Goal: Information Seeking & Learning: Learn about a topic

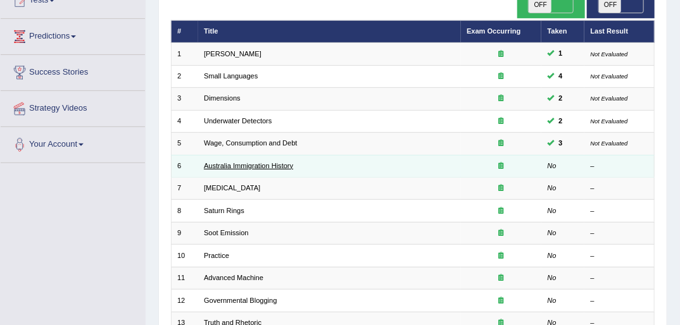
click at [217, 162] on link "Australia Immigration History" at bounding box center [248, 166] width 89 height 8
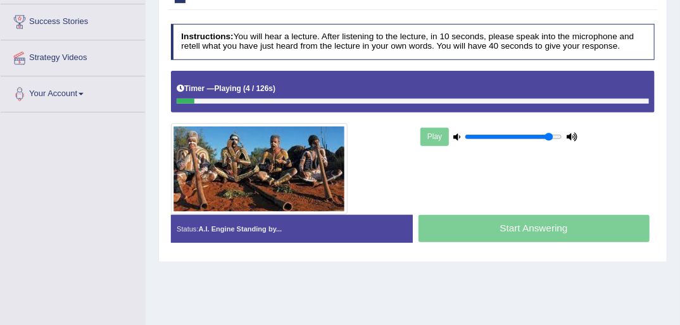
scroll to position [101, 0]
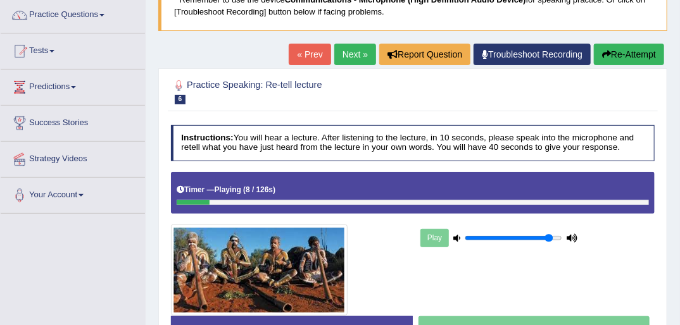
click at [308, 55] on link "« Prev" at bounding box center [310, 55] width 42 height 22
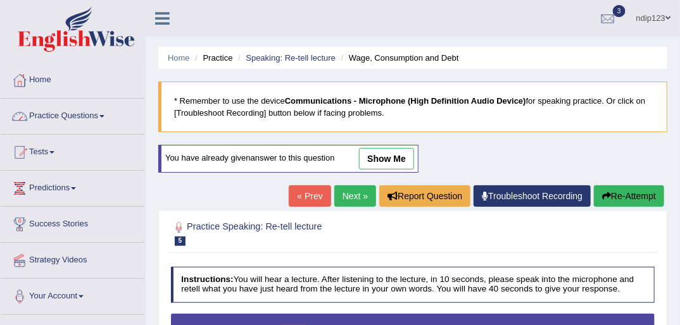
click at [74, 117] on link "Practice Questions" at bounding box center [73, 115] width 144 height 32
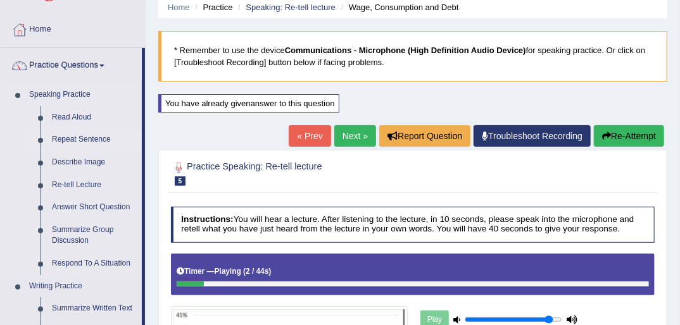
scroll to position [101, 0]
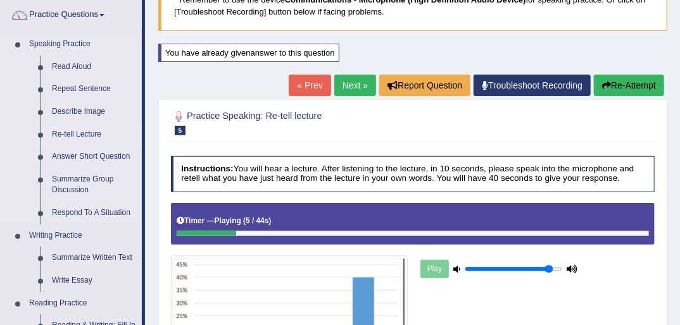
click at [86, 136] on link "Re-tell Lecture" at bounding box center [94, 134] width 96 height 23
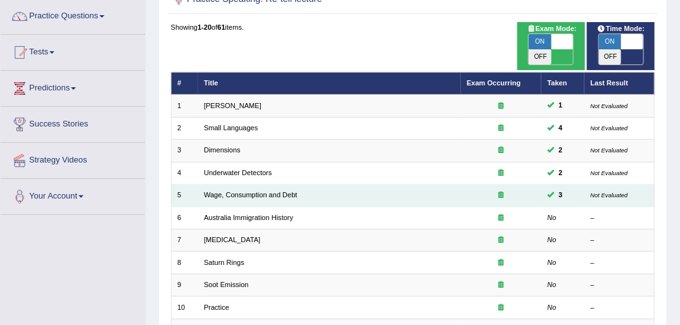
scroll to position [101, 0]
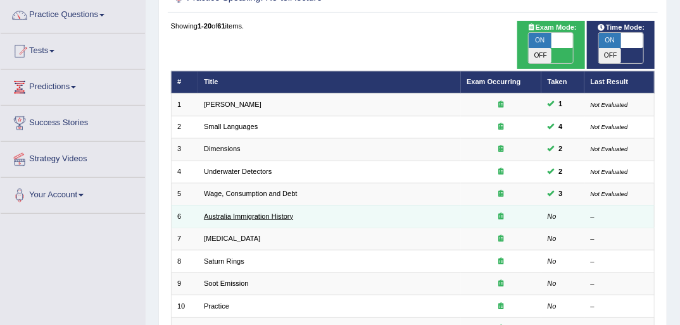
click at [282, 213] on link "Australia Immigration History" at bounding box center [248, 217] width 89 height 8
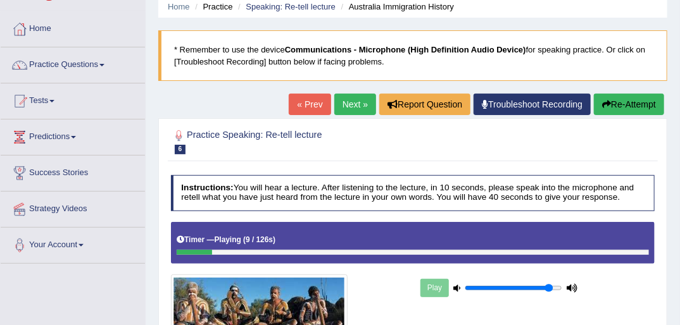
scroll to position [51, 0]
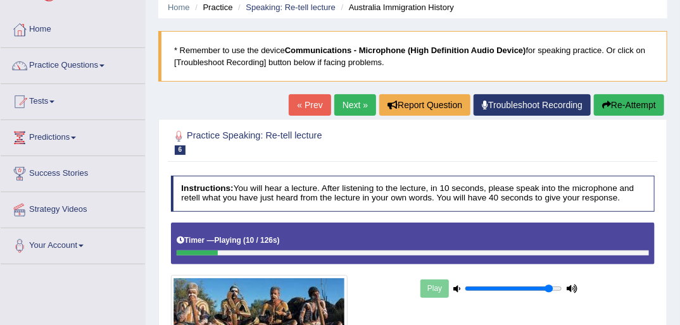
click at [307, 103] on link "« Prev" at bounding box center [310, 105] width 42 height 22
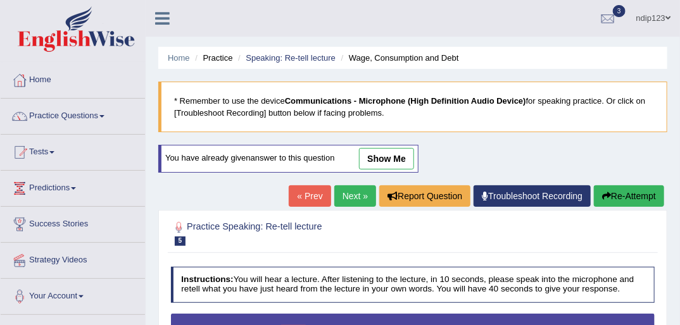
click at [346, 193] on link "Next »" at bounding box center [355, 197] width 42 height 22
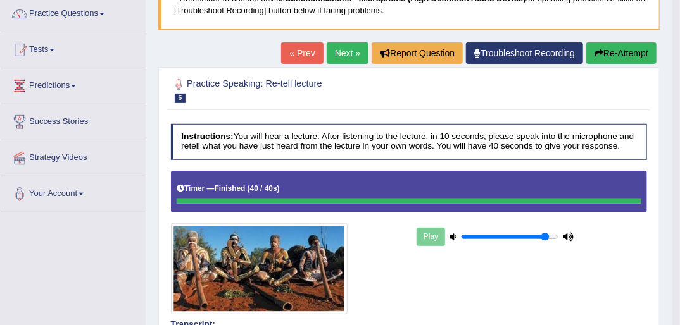
scroll to position [101, 0]
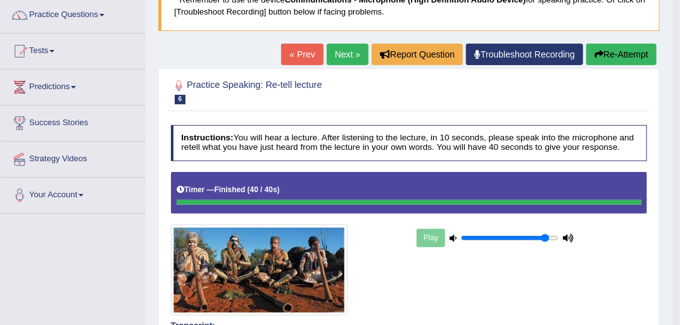
click at [605, 51] on button "Re-Attempt" at bounding box center [621, 55] width 70 height 22
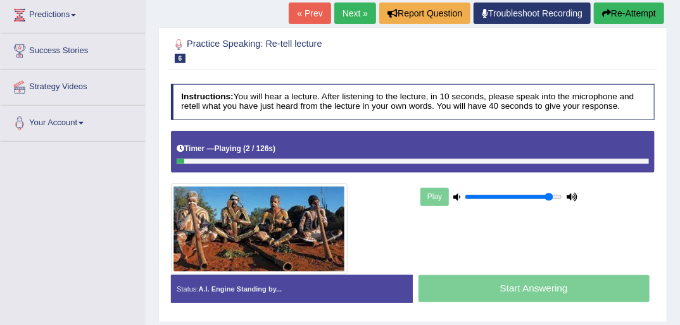
scroll to position [156, 0]
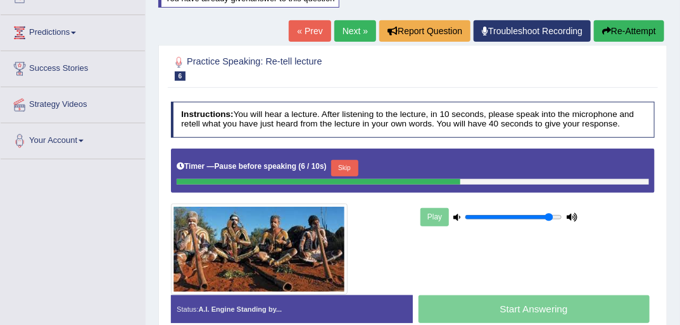
click at [339, 164] on button "Skip" at bounding box center [344, 168] width 27 height 16
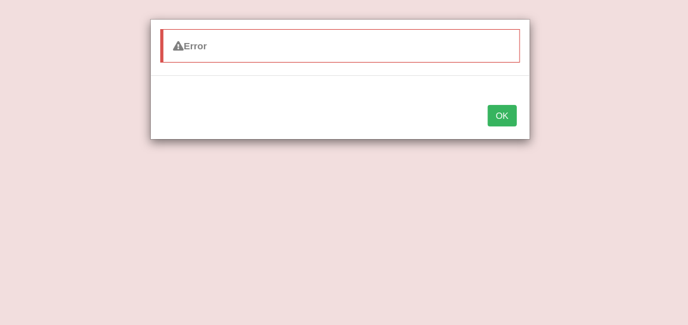
click at [504, 114] on button "OK" at bounding box center [502, 116] width 29 height 22
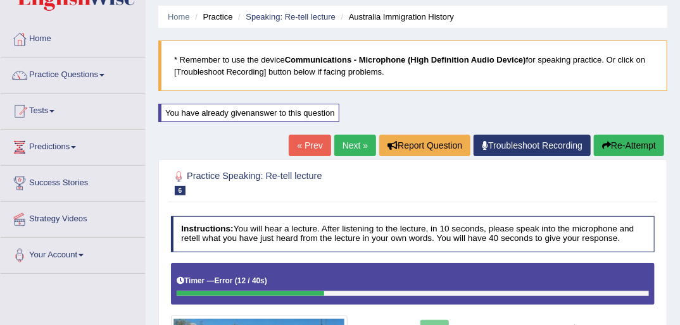
scroll to position [13, 0]
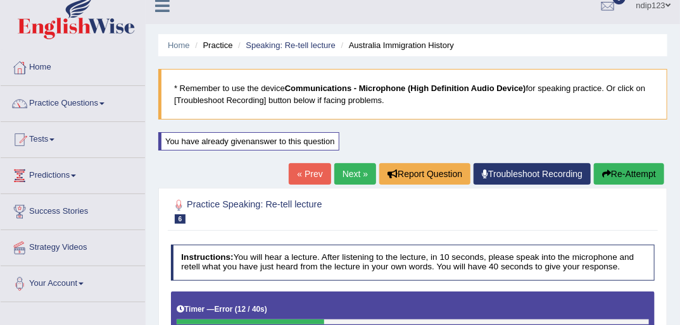
click at [347, 174] on link "Next »" at bounding box center [355, 174] width 42 height 22
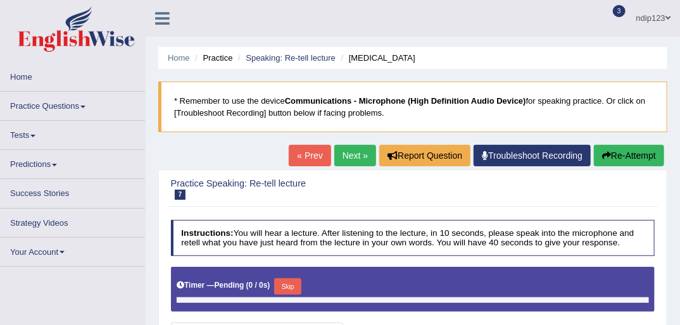
type input "0.9"
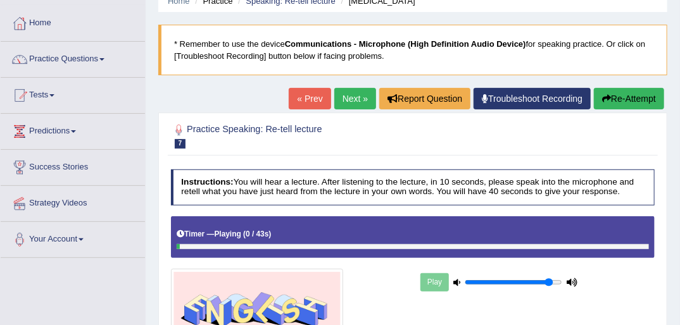
scroll to position [51, 0]
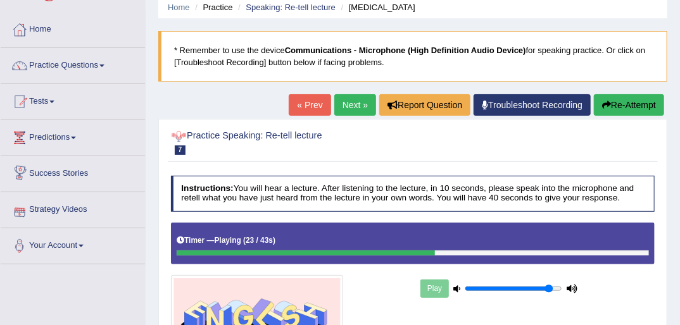
click at [299, 104] on link "« Prev" at bounding box center [310, 105] width 42 height 22
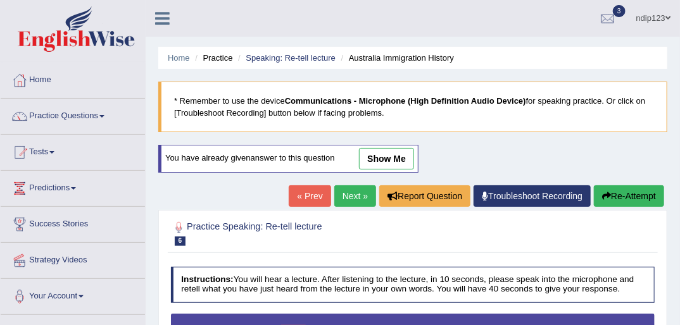
click at [357, 195] on link "Next »" at bounding box center [355, 197] width 42 height 22
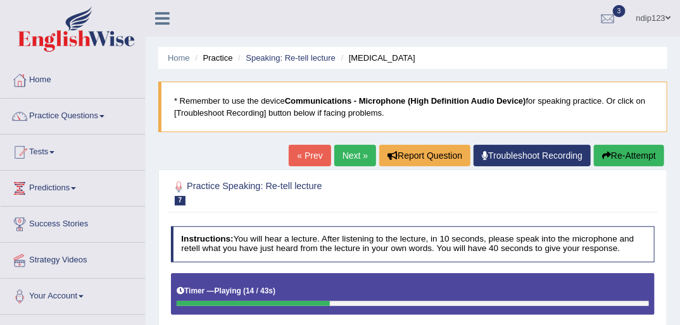
click at [317, 152] on link "« Prev" at bounding box center [310, 156] width 42 height 22
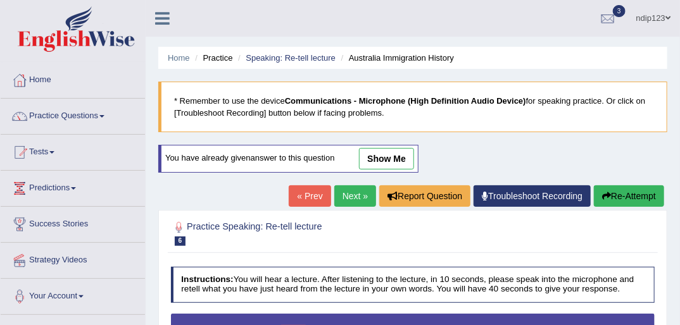
click at [342, 198] on link "Next »" at bounding box center [355, 197] width 42 height 22
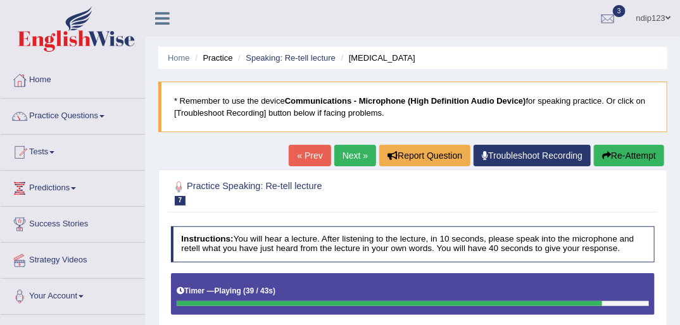
click at [305, 155] on link "« Prev" at bounding box center [310, 156] width 42 height 22
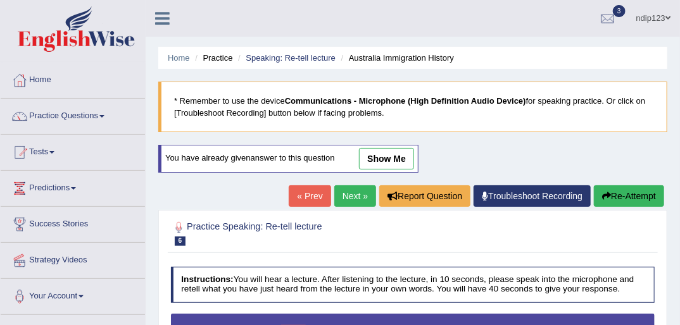
click at [341, 198] on link "Next »" at bounding box center [355, 197] width 42 height 22
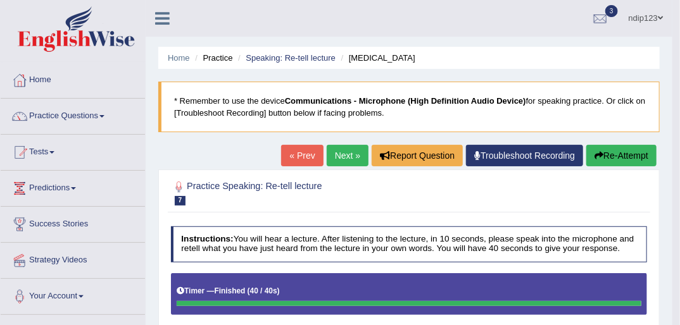
click at [609, 155] on button "Re-Attempt" at bounding box center [621, 156] width 70 height 22
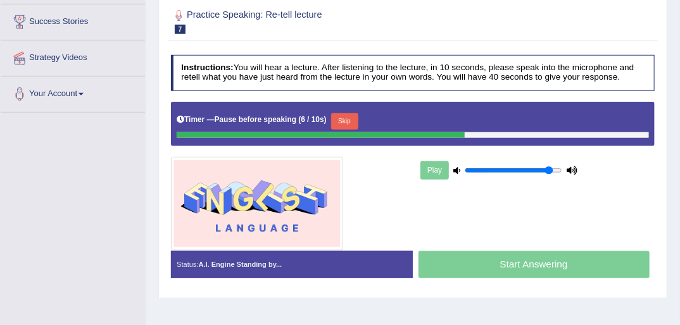
click at [343, 118] on button "Skip" at bounding box center [344, 121] width 27 height 16
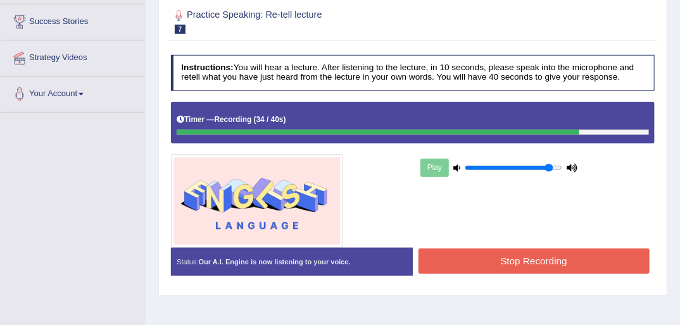
click at [525, 258] on button "Stop Recording" at bounding box center [534, 261] width 231 height 25
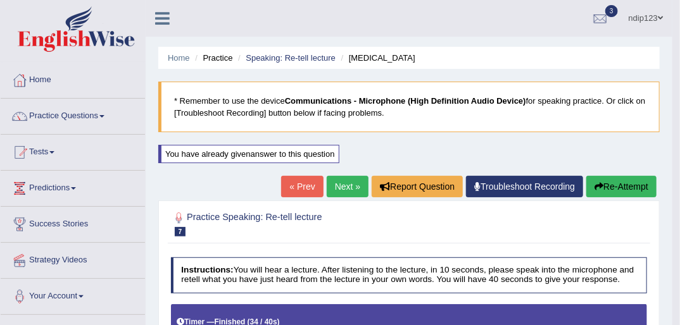
click at [340, 185] on link "Next »" at bounding box center [348, 187] width 42 height 22
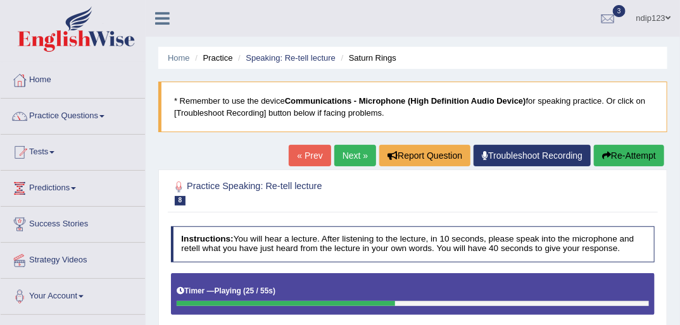
click at [313, 149] on link "« Prev" at bounding box center [310, 156] width 42 height 22
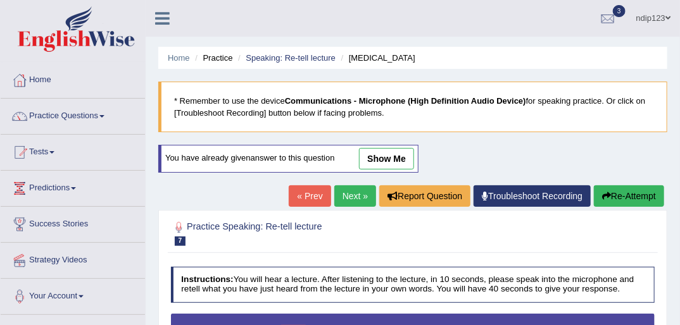
click at [350, 198] on link "Next »" at bounding box center [355, 197] width 42 height 22
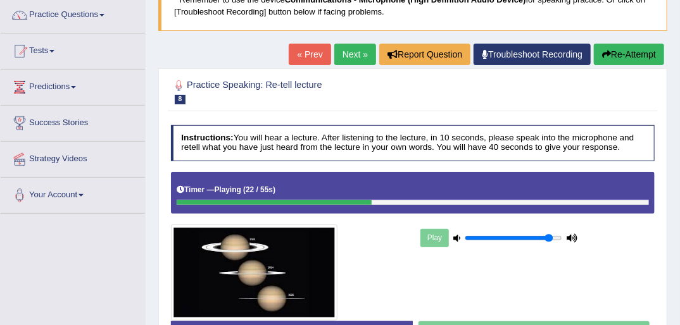
click at [308, 50] on link "« Prev" at bounding box center [310, 55] width 42 height 22
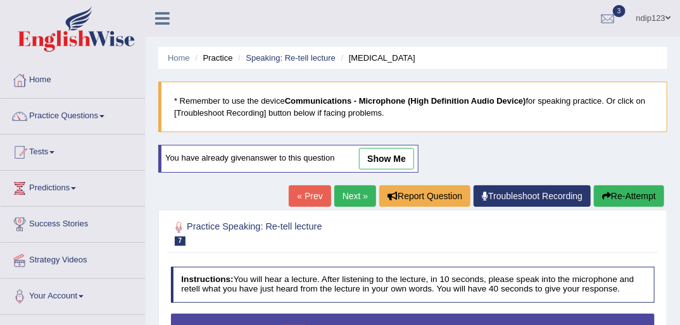
click at [342, 196] on link "Next »" at bounding box center [355, 197] width 42 height 22
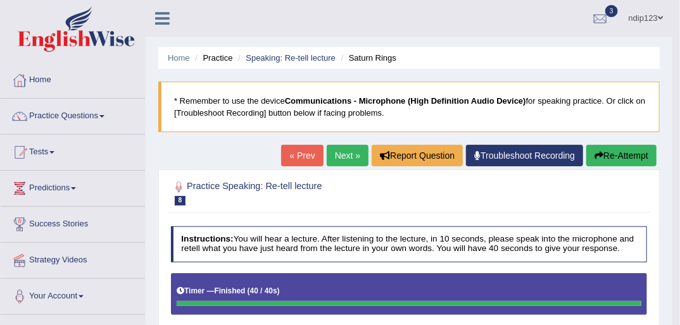
click at [336, 154] on link "Next »" at bounding box center [348, 156] width 42 height 22
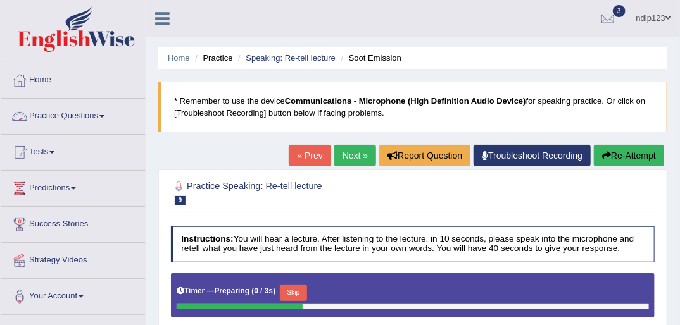
click at [70, 119] on link "Practice Questions" at bounding box center [73, 115] width 144 height 32
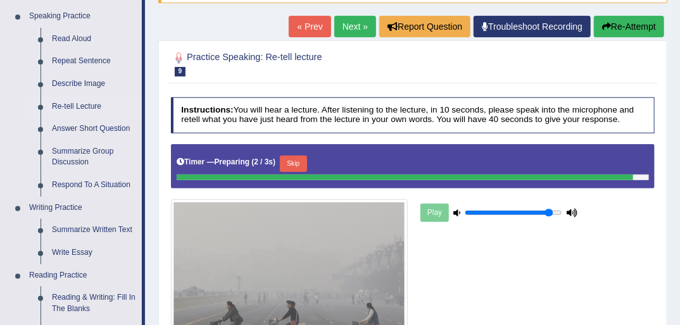
scroll to position [152, 0]
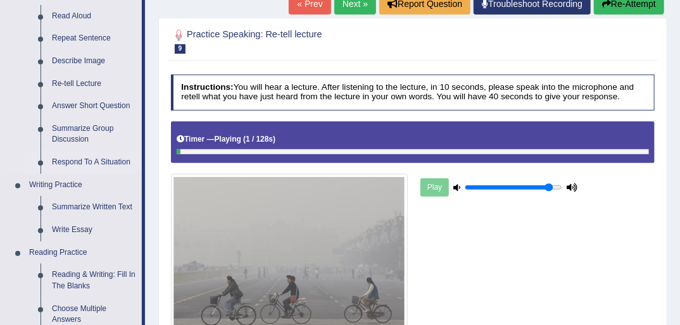
click at [72, 160] on link "Respond To A Situation" at bounding box center [94, 162] width 96 height 23
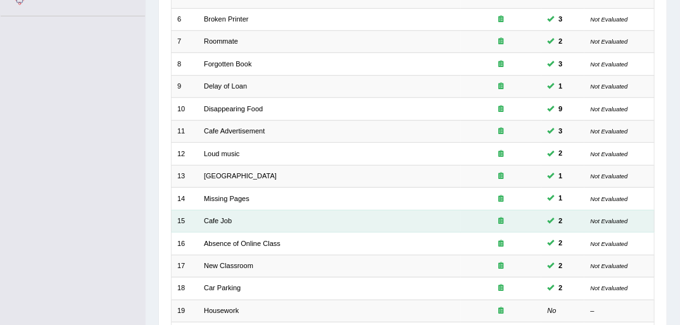
scroll to position [403, 0]
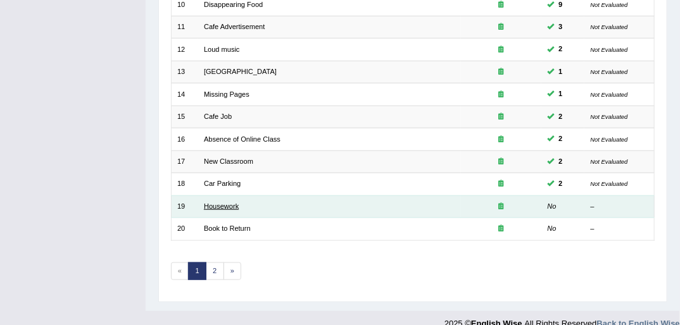
click at [213, 203] on link "Housework" at bounding box center [221, 207] width 35 height 8
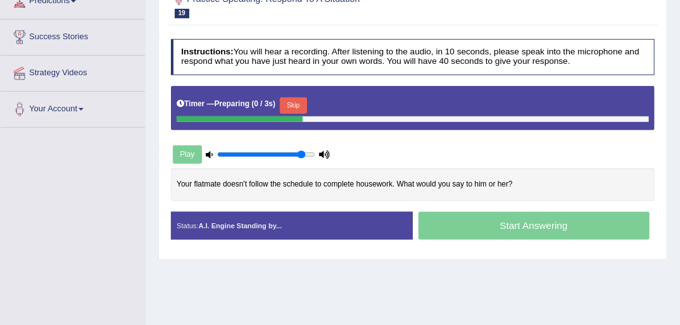
scroll to position [203, 0]
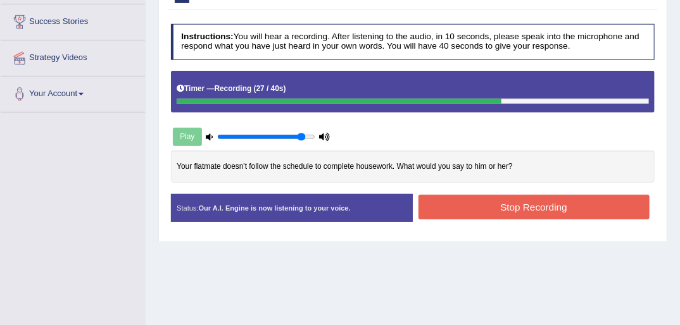
click at [560, 206] on button "Stop Recording" at bounding box center [534, 207] width 231 height 25
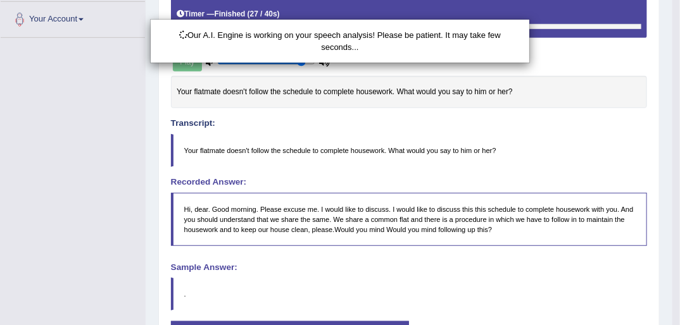
scroll to position [304, 0]
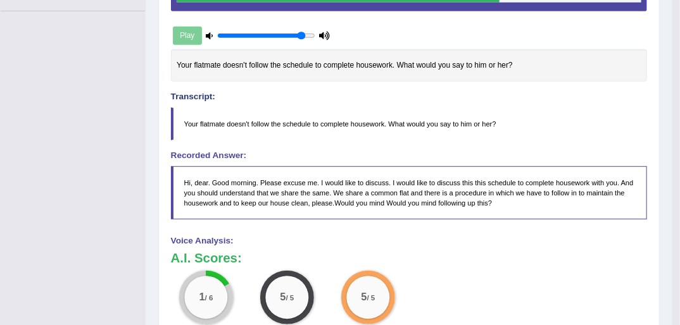
drag, startPoint x: 282, startPoint y: 120, endPoint x: 290, endPoint y: 122, distance: 8.3
click at [286, 120] on blockquote "Your flatmate doesn't follow the schedule to complete housework. What would you…" at bounding box center [409, 124] width 477 height 33
click at [422, 205] on blockquote "Hi, dear. Good morning. Please excuse me. I would like to discuss. I would like…" at bounding box center [409, 194] width 477 height 54
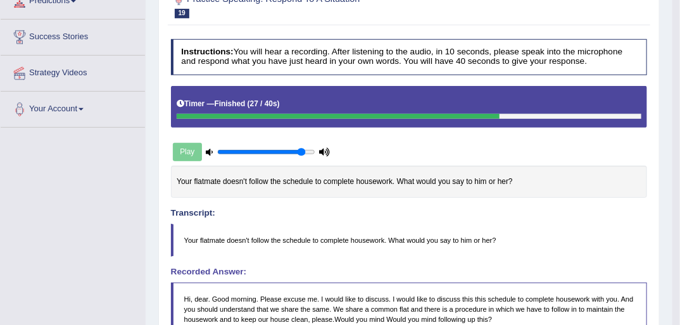
scroll to position [152, 0]
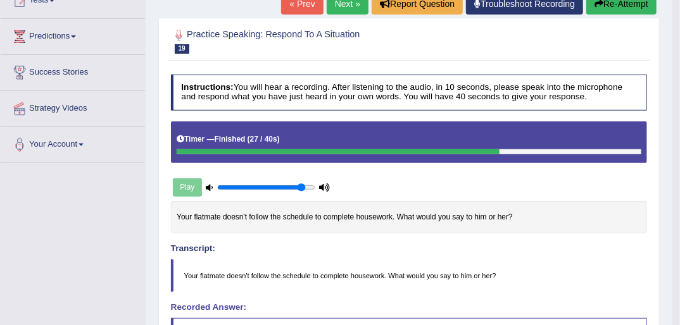
click at [640, 5] on button "Re-Attempt" at bounding box center [621, 4] width 70 height 22
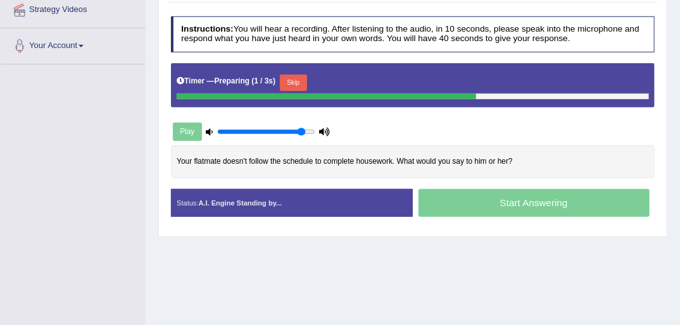
scroll to position [253, 0]
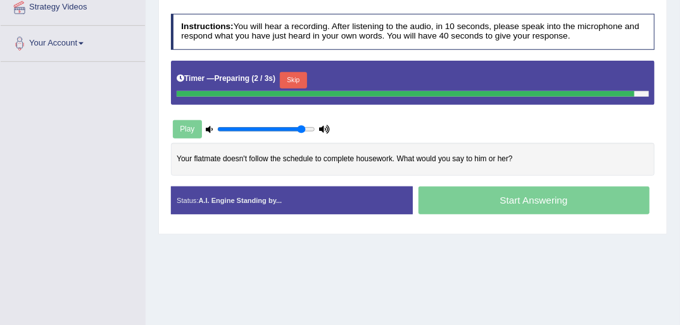
click at [291, 76] on div "Timer — Preparing ( 2 / 3s ) Skip" at bounding box center [413, 81] width 472 height 22
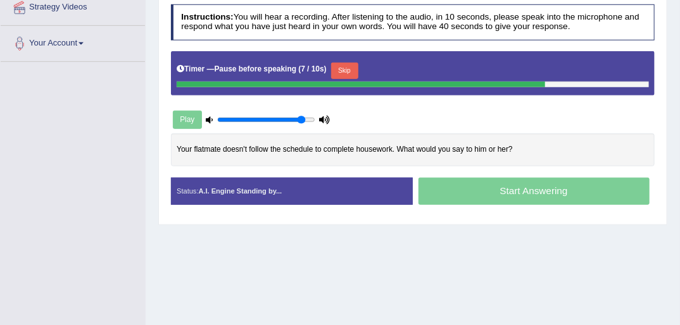
click at [339, 69] on button "Skip" at bounding box center [344, 71] width 27 height 16
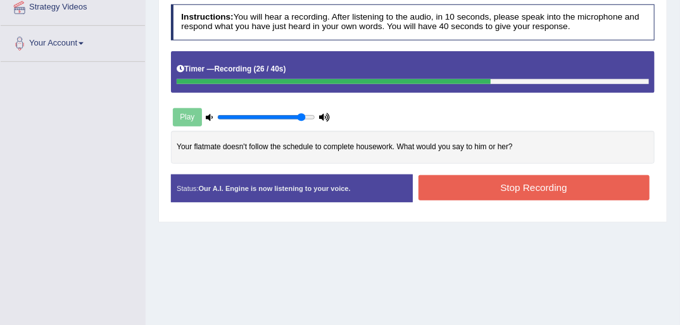
click at [539, 185] on button "Stop Recording" at bounding box center [534, 187] width 231 height 25
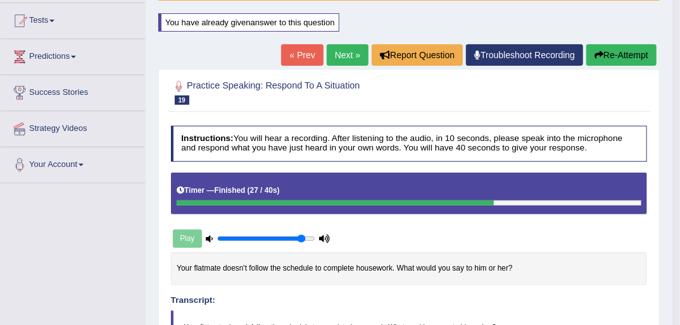
scroll to position [101, 0]
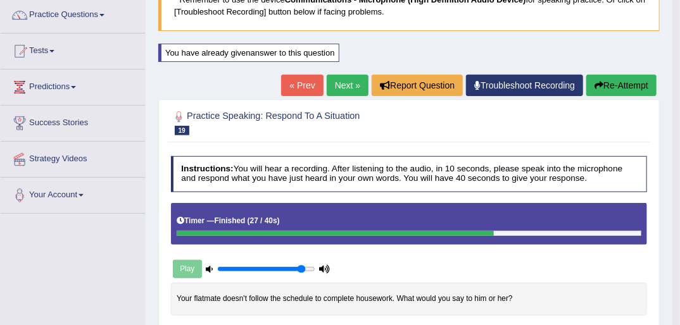
click at [613, 80] on button "Re-Attempt" at bounding box center [621, 86] width 70 height 22
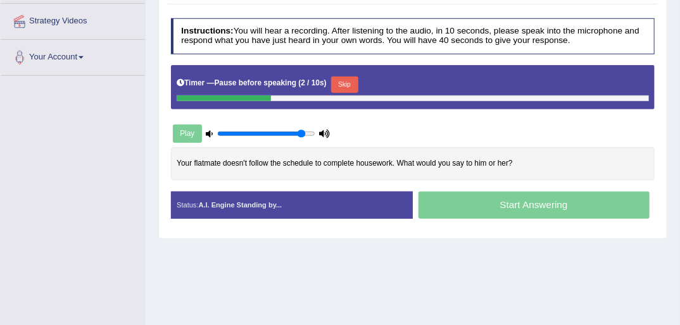
scroll to position [257, 0]
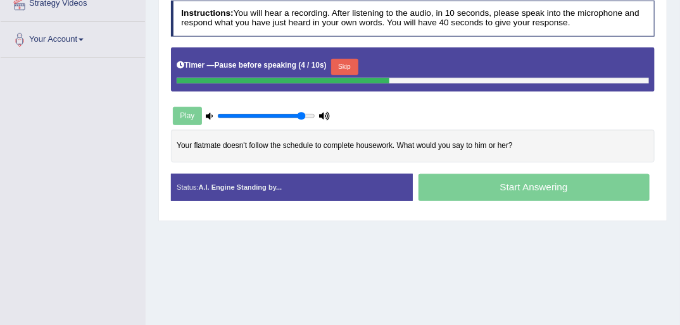
click at [340, 66] on button "Skip" at bounding box center [344, 67] width 27 height 16
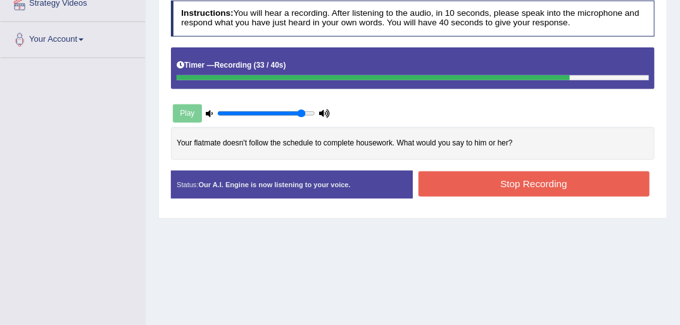
click at [524, 187] on button "Stop Recording" at bounding box center [534, 184] width 231 height 25
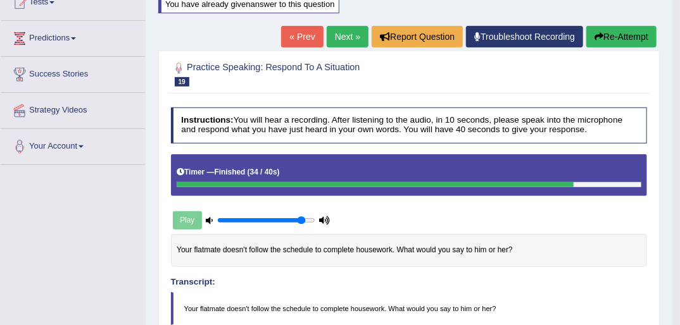
scroll to position [149, 0]
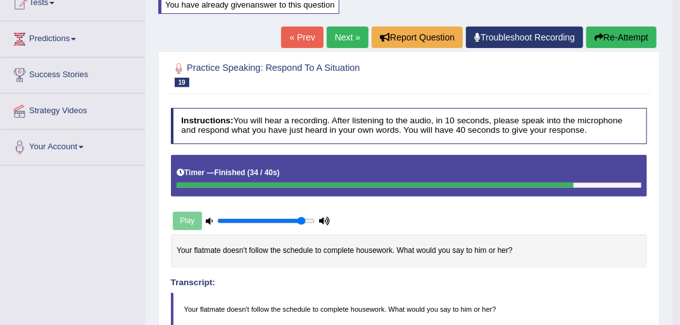
click at [618, 33] on button "Re-Attempt" at bounding box center [621, 38] width 70 height 22
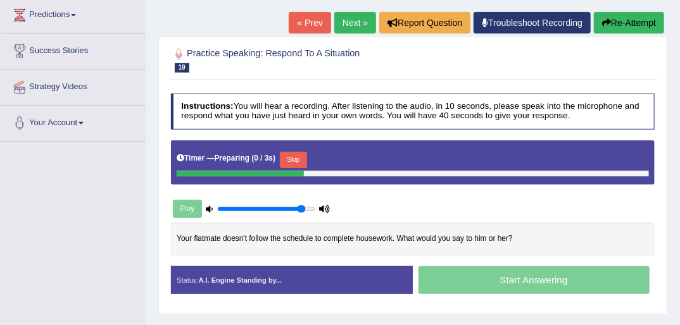
scroll to position [149, 0]
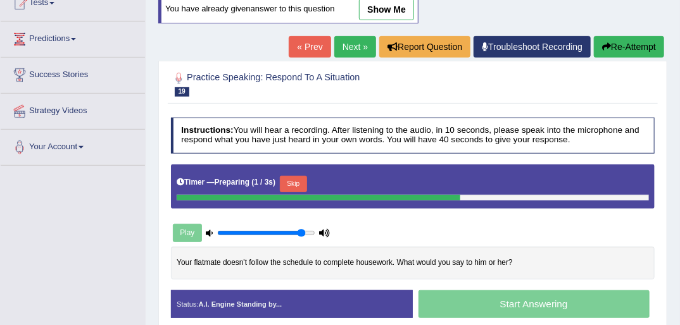
click at [296, 178] on button "Skip" at bounding box center [293, 184] width 27 height 16
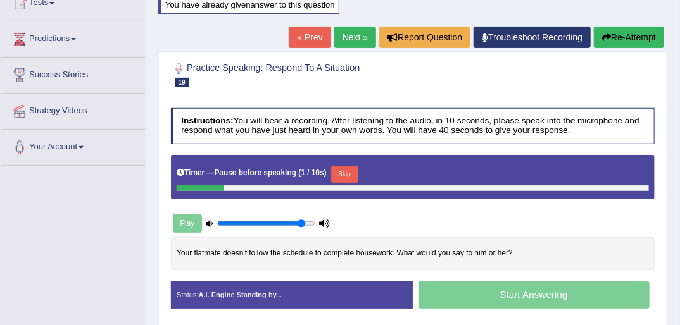
drag, startPoint x: 340, startPoint y: 174, endPoint x: 336, endPoint y: 180, distance: 7.4
click at [340, 174] on button "Skip" at bounding box center [344, 175] width 27 height 16
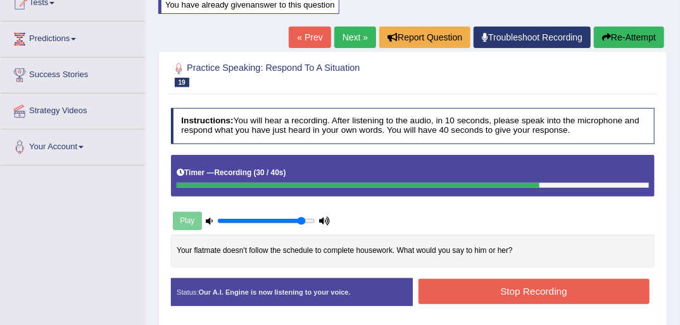
click at [503, 296] on button "Stop Recording" at bounding box center [534, 291] width 231 height 25
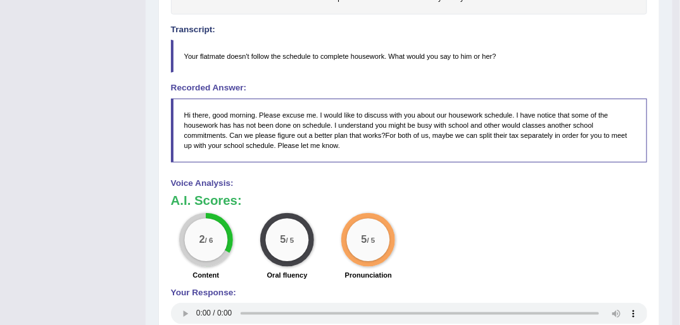
scroll to position [453, 0]
